Goal: Task Accomplishment & Management: Manage account settings

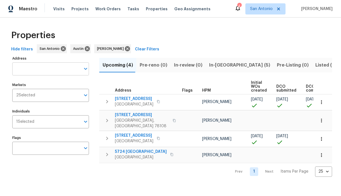
click at [48, 70] on input "Address" at bounding box center [46, 69] width 68 height 13
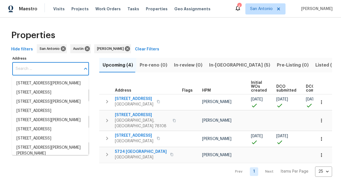
paste input "2673 McCrae, New Braunfels, TX 78130"
type input "2673 McCrae, New Braunfels, TX 78130"
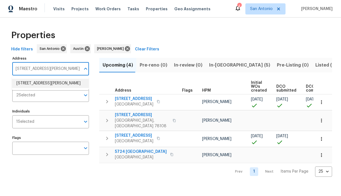
click at [41, 81] on li "2673 McCrae New Braunfels TX 78130" at bounding box center [50, 83] width 77 height 9
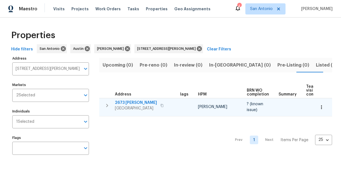
scroll to position [0, 76]
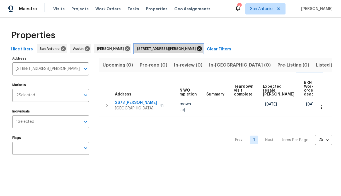
click at [197, 49] on icon at bounding box center [199, 48] width 5 height 5
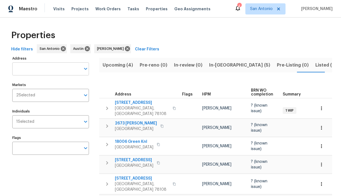
click at [61, 71] on input "Address" at bounding box center [46, 69] width 68 height 13
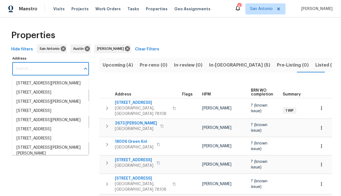
paste input "611 Tom Kemp Dr, New Braunfels, TX 78130"
type input "611 Tom Kemp Dr, New Braunfels, TX 78130"
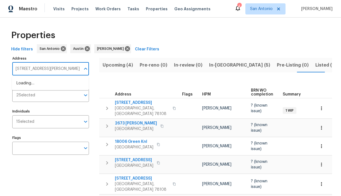
scroll to position [0, 13]
click at [48, 82] on li "611 Tom Kemp Dr New Braunfels TX 78130" at bounding box center [50, 83] width 77 height 9
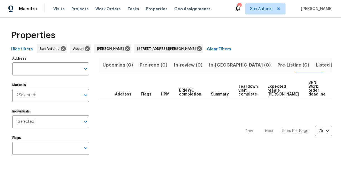
type input "611 Tom Kemp Dr New Braunfels TX 78130"
click at [316, 64] on span "Listed (1)" at bounding box center [326, 65] width 20 height 8
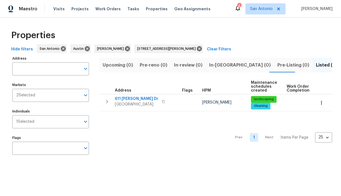
type input "611 Tom Kemp Dr New Braunfels TX 78130"
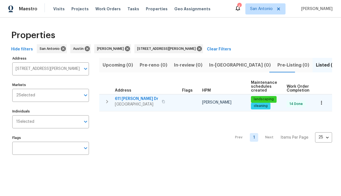
click at [128, 99] on span "611 Tom Kemp Dr" at bounding box center [137, 99] width 44 height 6
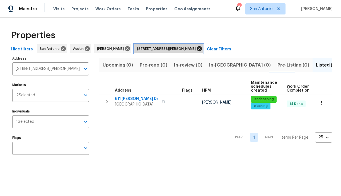
click at [200, 50] on icon at bounding box center [199, 48] width 5 height 5
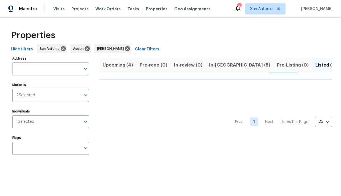
click at [46, 71] on input "Address" at bounding box center [46, 69] width 68 height 13
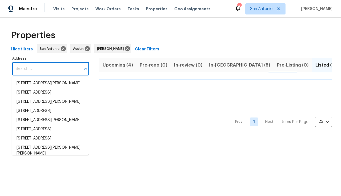
paste input "1999 Shire Mdws, New Braunfels, TX 78130"
type input "1999 Shire Mdws, New Braunfels, TX 78130"
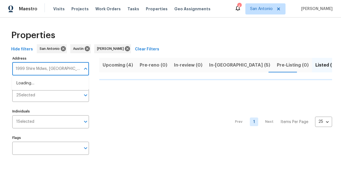
scroll to position [0, 13]
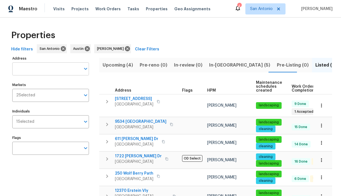
click at [56, 73] on input "Address" at bounding box center [46, 69] width 68 height 13
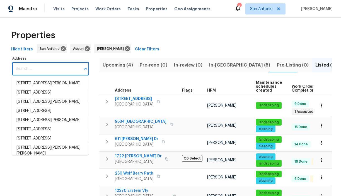
paste input "1999 Shire Mdws, New Braunfels, TX 78130"
type input "1999 Shire Mdws, New Braunfels, TX 78130"
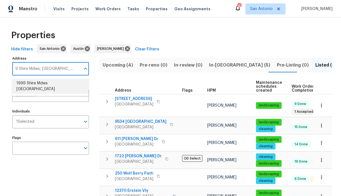
click at [43, 82] on li "1999 Shire Mdws New Braunfels TX 78130" at bounding box center [50, 86] width 77 height 15
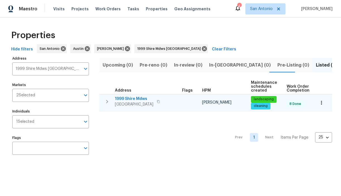
click at [136, 99] on span "1999 Shire Mdws" at bounding box center [134, 99] width 39 height 6
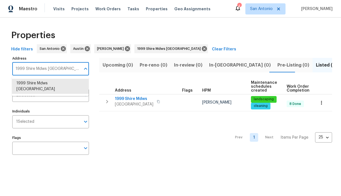
click at [57, 70] on input "1999 Shire Mdws New Braunfels TX 78130" at bounding box center [46, 69] width 68 height 13
paste input "0335 Rosalina Loop, Converse, TX 78109"
type input "10335 Rosalina Loop, Converse, TX 78109"
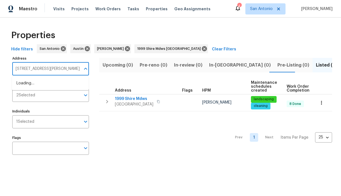
scroll to position [0, 11]
click at [43, 85] on li "10335 Rosalina Loop Converse TX 78109" at bounding box center [50, 83] width 77 height 9
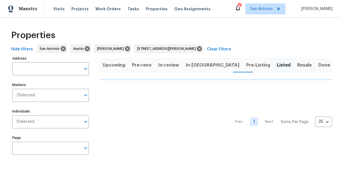
type input "10335 Rosalina Loop Converse TX 78109"
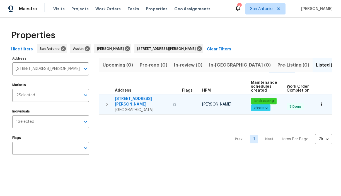
click at [141, 99] on span "10335 Rosalina Loop" at bounding box center [142, 101] width 54 height 11
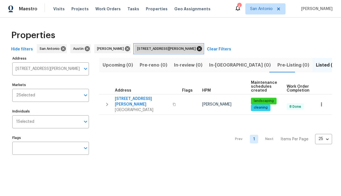
click at [199, 49] on icon at bounding box center [199, 49] width 6 height 6
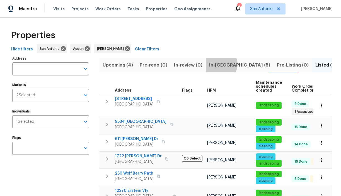
click at [217, 64] on span "In-[GEOGRAPHIC_DATA] (5)" at bounding box center [239, 65] width 61 height 8
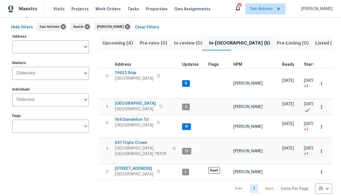
scroll to position [26, 0]
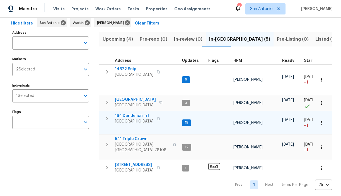
click at [128, 115] on span "164 Dandelion Trl" at bounding box center [134, 116] width 39 height 6
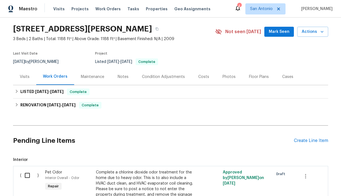
scroll to position [15, 0]
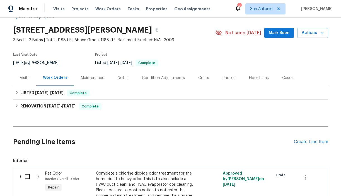
click at [25, 79] on div "Visits" at bounding box center [25, 78] width 10 height 6
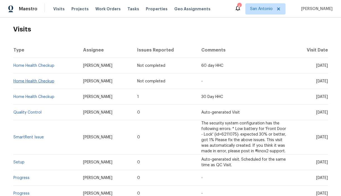
scroll to position [86, 0]
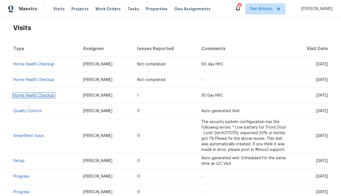
click at [39, 96] on link "Home Health Checkup" at bounding box center [33, 96] width 41 height 4
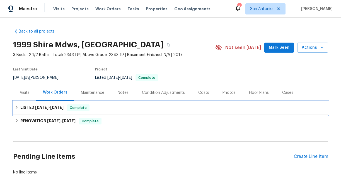
click at [16, 107] on icon at bounding box center [17, 108] width 4 height 4
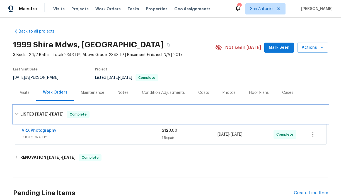
click at [16, 107] on div "LISTED 7/31/25 - 8/1/25 Complete" at bounding box center [170, 115] width 315 height 18
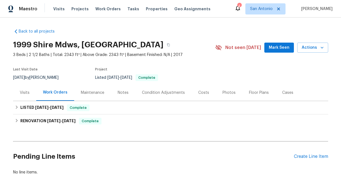
click at [24, 93] on div "Visits" at bounding box center [25, 93] width 10 height 6
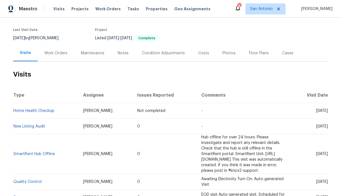
scroll to position [39, 0]
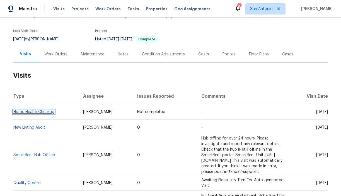
click at [38, 111] on link "Home Health Checkup" at bounding box center [33, 112] width 41 height 4
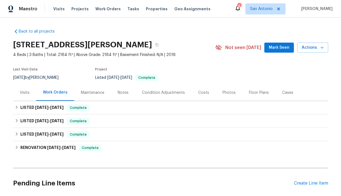
click at [275, 48] on span "Mark Seen" at bounding box center [279, 47] width 21 height 7
click at [22, 94] on div "Visits" at bounding box center [25, 93] width 10 height 6
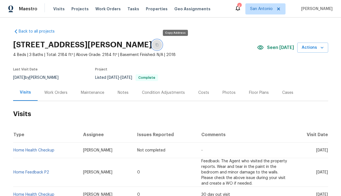
click at [159, 45] on icon "button" at bounding box center [156, 44] width 3 height 3
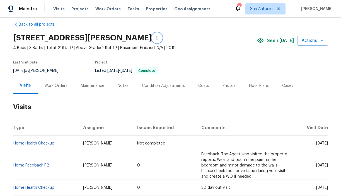
scroll to position [6, 0]
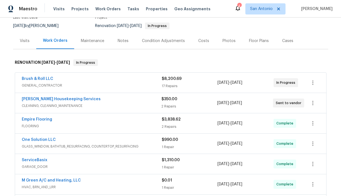
scroll to position [54, 0]
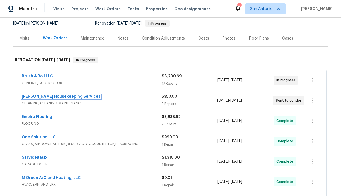
click at [66, 96] on link "Arelis Housekeeping Services" at bounding box center [61, 97] width 79 height 4
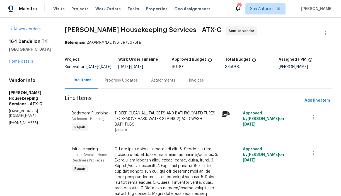
click at [127, 83] on div "Progress Updates" at bounding box center [121, 81] width 33 height 6
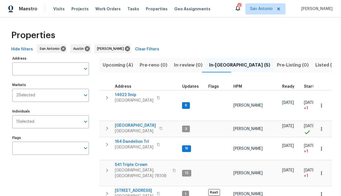
scroll to position [26, 0]
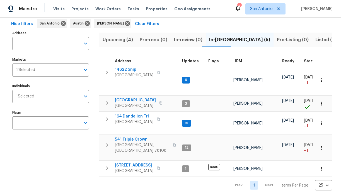
scroll to position [26, 0]
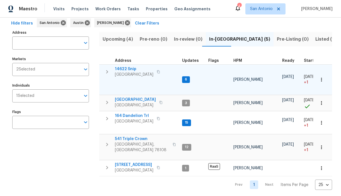
click at [125, 67] on span "14622 Snip" at bounding box center [134, 69] width 39 height 6
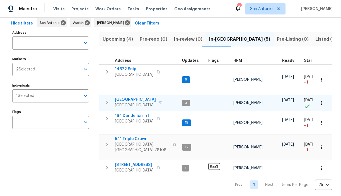
click at [127, 99] on span "[GEOGRAPHIC_DATA]" at bounding box center [135, 100] width 41 height 6
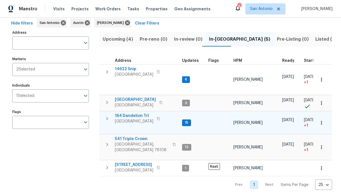
click at [128, 116] on span "164 Dandelion Trl" at bounding box center [134, 116] width 39 height 6
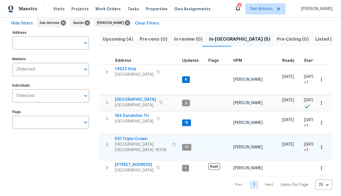
click at [127, 139] on span "541 Triple Crown" at bounding box center [142, 139] width 54 height 6
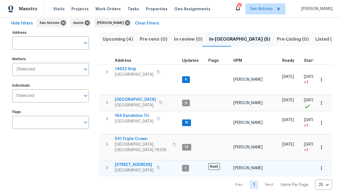
click at [128, 162] on span "[STREET_ADDRESS]" at bounding box center [134, 165] width 39 height 6
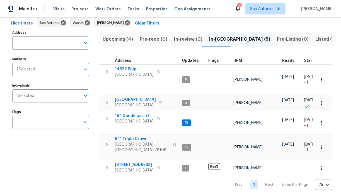
click at [119, 39] on span "Upcoming (4)" at bounding box center [118, 39] width 30 height 8
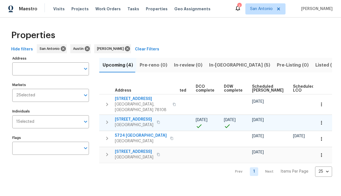
scroll to position [0, 122]
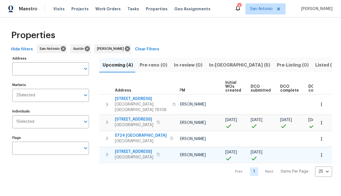
scroll to position [0, 122]
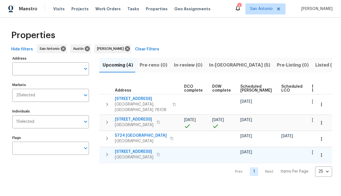
click at [322, 153] on icon "button" at bounding box center [322, 156] width 6 height 6
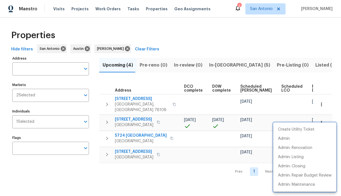
click at [184, 146] on div at bounding box center [170, 98] width 341 height 196
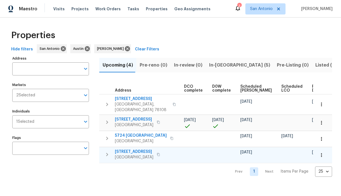
click at [160, 153] on icon "button" at bounding box center [158, 154] width 3 height 3
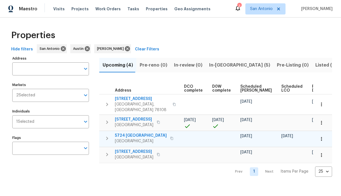
scroll to position [0, 109]
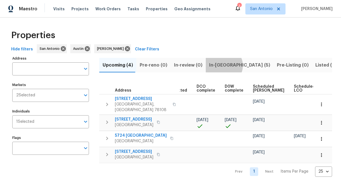
click at [220, 66] on span "In-[GEOGRAPHIC_DATA] (5)" at bounding box center [239, 65] width 61 height 8
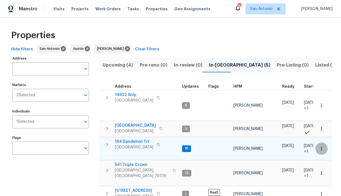
click at [322, 146] on icon "button" at bounding box center [322, 149] width 6 height 6
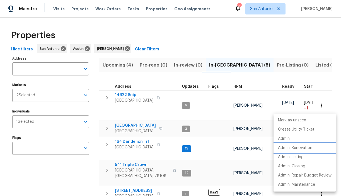
click at [307, 148] on p "Admin: Renovation" at bounding box center [295, 148] width 34 height 6
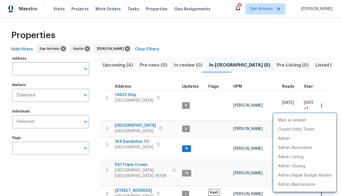
click at [134, 135] on div at bounding box center [170, 98] width 341 height 196
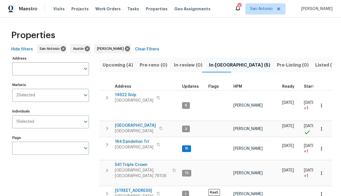
click at [134, 139] on span "164 Dandelion Trl" at bounding box center [134, 142] width 39 height 6
click at [163, 127] on icon "button" at bounding box center [160, 128] width 3 height 3
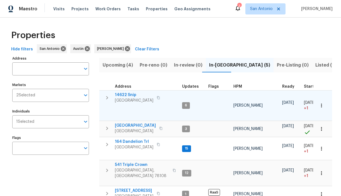
click at [160, 98] on icon "button" at bounding box center [158, 97] width 3 height 3
click at [162, 97] on button "button" at bounding box center [158, 98] width 7 height 8
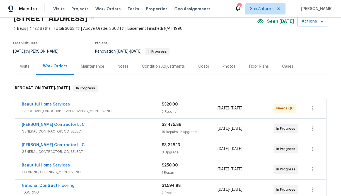
scroll to position [28, 0]
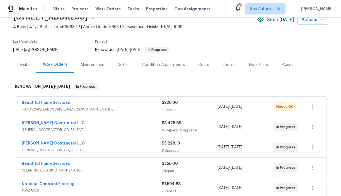
click at [122, 66] on div "Notes" at bounding box center [123, 65] width 11 height 6
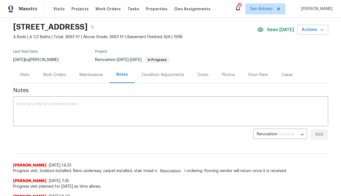
scroll to position [18, 0]
click at [59, 76] on div "Work Orders" at bounding box center [54, 75] width 23 height 6
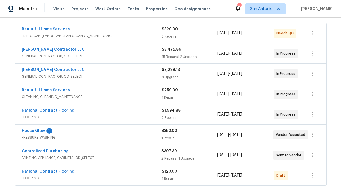
scroll to position [103, 0]
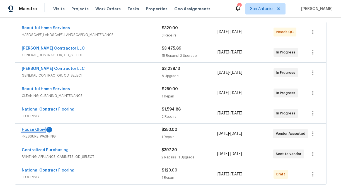
click at [35, 130] on link "House Glow" at bounding box center [33, 130] width 23 height 4
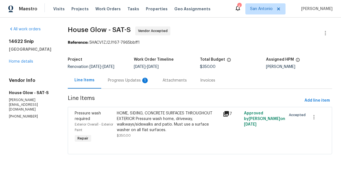
click at [129, 81] on div "Progress Updates 1" at bounding box center [128, 81] width 41 height 6
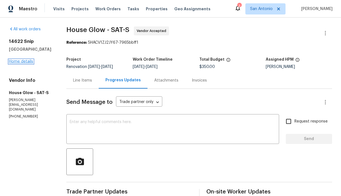
click at [26, 64] on link "Home details" at bounding box center [21, 62] width 24 height 4
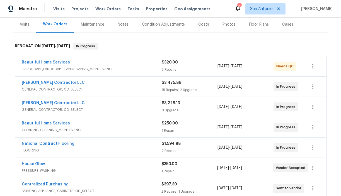
scroll to position [69, 0]
click at [39, 163] on link "House Glow" at bounding box center [33, 164] width 23 height 4
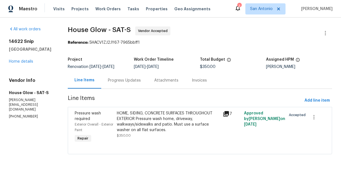
click at [129, 80] on div "Progress Updates" at bounding box center [124, 81] width 33 height 6
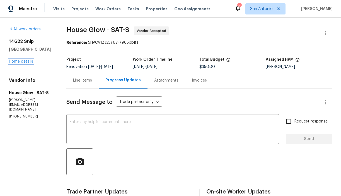
click at [26, 64] on link "Home details" at bounding box center [21, 62] width 24 height 4
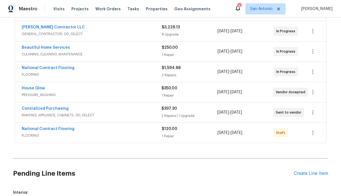
scroll to position [145, 0]
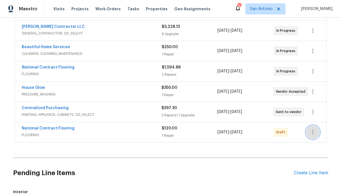
click at [311, 130] on icon "button" at bounding box center [313, 132] width 7 height 7
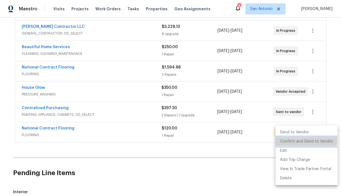
click at [303, 140] on li "Confirm and Send to Vendor" at bounding box center [307, 141] width 62 height 9
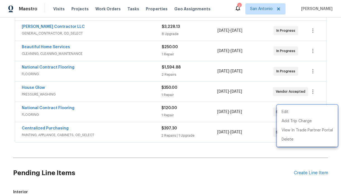
click at [56, 109] on div at bounding box center [170, 98] width 341 height 196
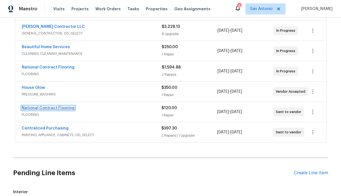
click at [56, 108] on link "National Contract Flooring" at bounding box center [48, 108] width 53 height 4
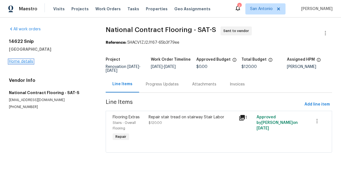
click at [27, 61] on link "Home details" at bounding box center [21, 62] width 24 height 4
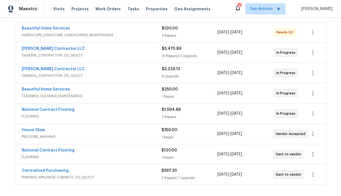
scroll to position [103, 0]
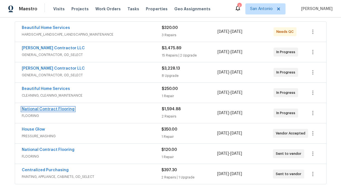
click at [53, 109] on link "National Contract Flooring" at bounding box center [48, 109] width 53 height 4
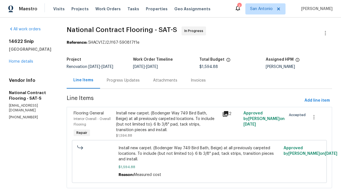
click at [127, 80] on div "Progress Updates" at bounding box center [123, 81] width 33 height 6
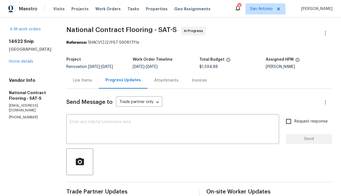
click at [81, 81] on div "Line Items" at bounding box center [82, 81] width 19 height 6
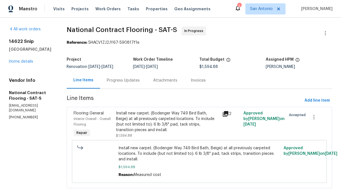
scroll to position [8, 0]
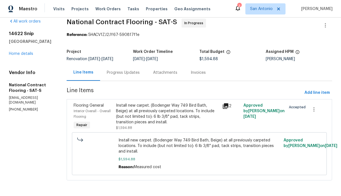
click at [139, 111] on div "Install new carpet. (Bodenger Way 749 Bird Bath, Beige) at all previously carpe…" at bounding box center [167, 114] width 103 height 22
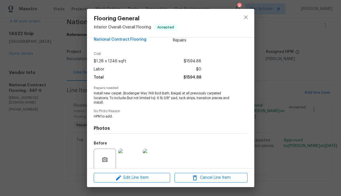
scroll to position [9, 0]
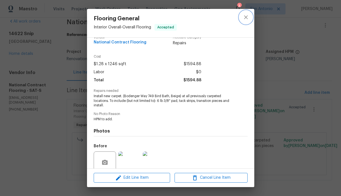
click at [247, 16] on icon "close" at bounding box center [246, 17] width 4 height 4
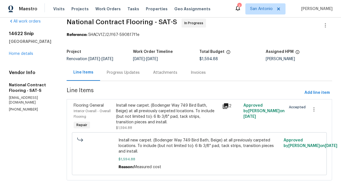
click at [123, 71] on div "Progress Updates" at bounding box center [123, 73] width 33 height 6
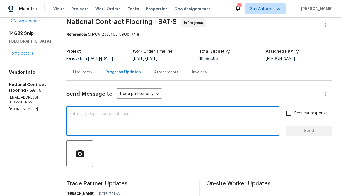
click at [130, 117] on textarea at bounding box center [173, 122] width 206 height 20
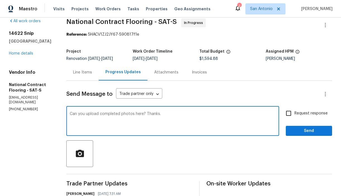
type textarea "Can you upload completed photos here? Thanks."
click at [315, 130] on span "Send" at bounding box center [309, 131] width 37 height 7
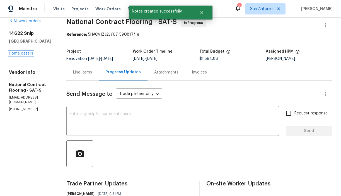
click at [25, 56] on link "Home details" at bounding box center [21, 54] width 24 height 4
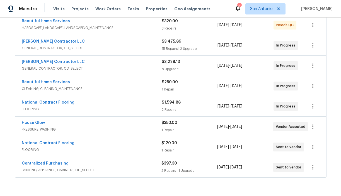
scroll to position [109, 0]
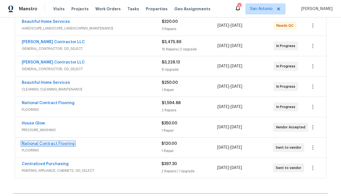
click at [57, 145] on link "National Contract Flooring" at bounding box center [48, 144] width 53 height 4
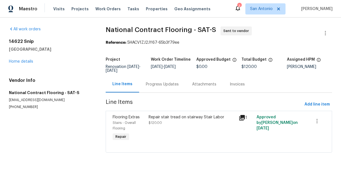
click at [155, 84] on div "Progress Updates" at bounding box center [162, 85] width 33 height 6
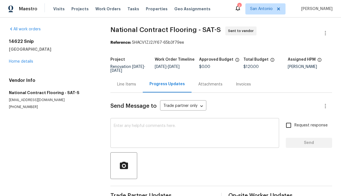
click at [132, 129] on textarea at bounding box center [195, 134] width 162 height 20
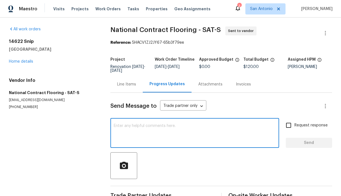
type textarea "c"
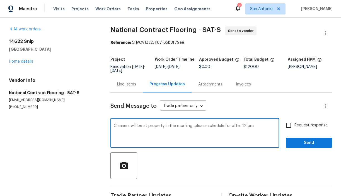
type textarea "Cleaners will be at property in the morning, please schedule for after 12 pm."
click at [293, 144] on span "Send" at bounding box center [309, 143] width 37 height 7
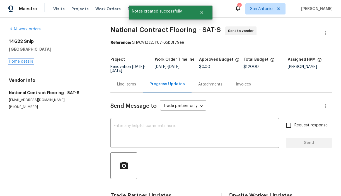
click at [20, 61] on link "Home details" at bounding box center [21, 62] width 24 height 4
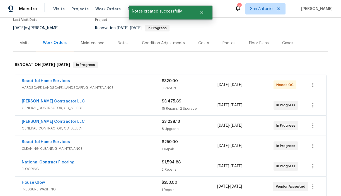
scroll to position [50, 0]
click at [121, 44] on div "Notes" at bounding box center [123, 43] width 11 height 6
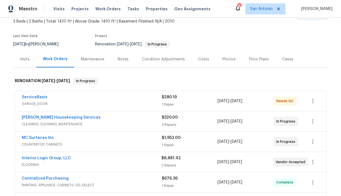
scroll to position [34, 0]
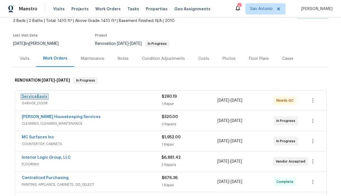
click at [34, 95] on link "ServiceBasix" at bounding box center [35, 97] width 26 height 4
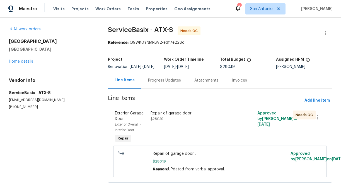
scroll to position [0, 0]
click at [172, 131] on div "Repair of garage door . $280.19" at bounding box center [193, 127] width 89 height 37
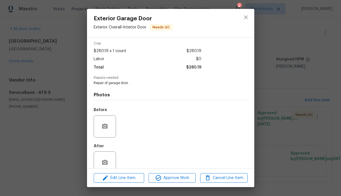
scroll to position [33, 0]
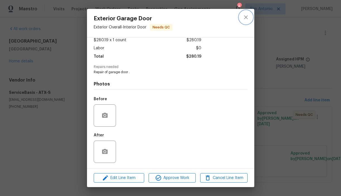
click at [246, 16] on icon "close" at bounding box center [246, 17] width 7 height 7
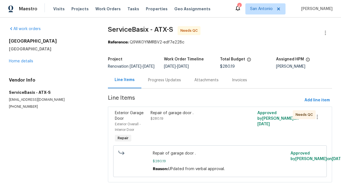
click at [163, 83] on div "Progress Updates" at bounding box center [164, 81] width 33 height 6
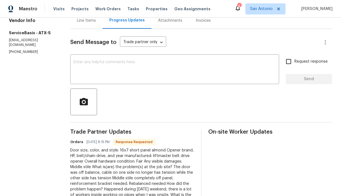
scroll to position [37, 0]
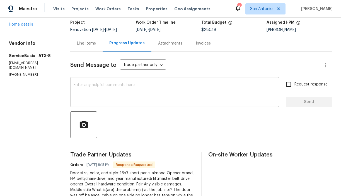
click at [113, 90] on textarea at bounding box center [175, 93] width 202 height 20
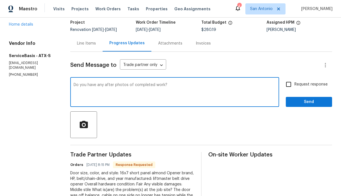
type textarea "Do you have any after photos of completed work?"
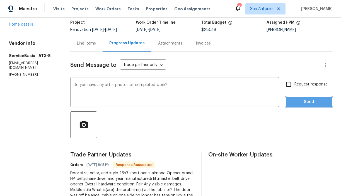
click at [301, 105] on span "Send" at bounding box center [309, 102] width 37 height 7
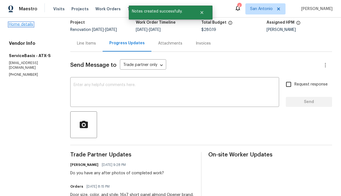
click at [25, 27] on link "Home details" at bounding box center [21, 25] width 24 height 4
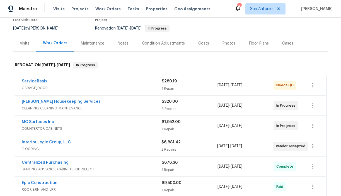
scroll to position [48, 0]
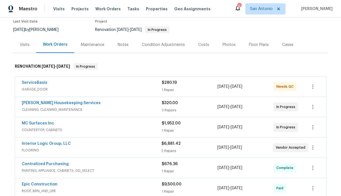
click at [118, 45] on div "Notes" at bounding box center [123, 45] width 11 height 6
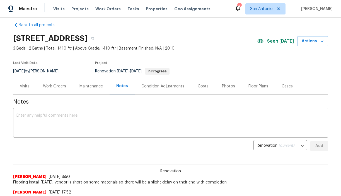
scroll to position [6, 0]
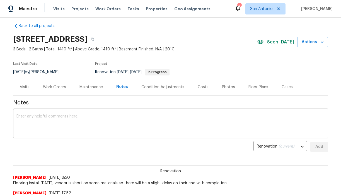
click at [54, 87] on div "Work Orders" at bounding box center [54, 88] width 23 height 6
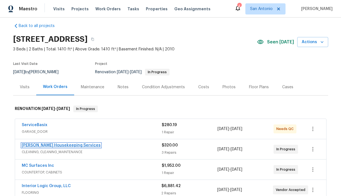
click at [47, 145] on link "Arelis Housekeeping Services" at bounding box center [61, 146] width 79 height 4
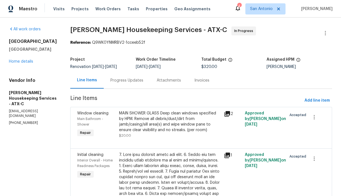
click at [131, 81] on div "Progress Updates" at bounding box center [127, 81] width 33 height 6
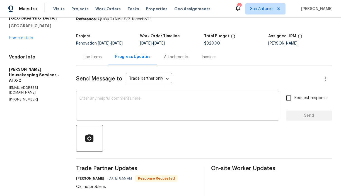
scroll to position [22, 0]
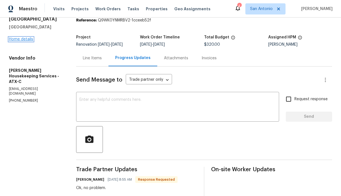
click at [23, 39] on link "Home details" at bounding box center [21, 39] width 24 height 4
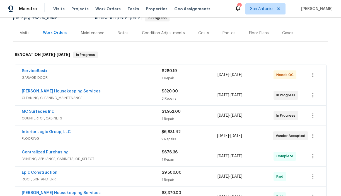
scroll to position [75, 0]
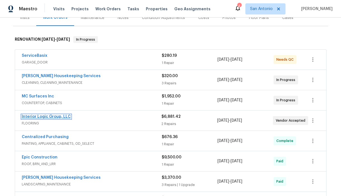
click at [42, 117] on link "Interior Logic Group, LLC" at bounding box center [46, 117] width 49 height 4
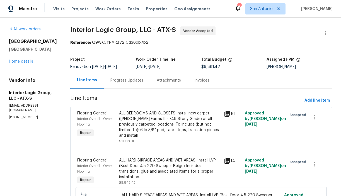
click at [126, 80] on div "Progress Updates" at bounding box center [127, 81] width 33 height 6
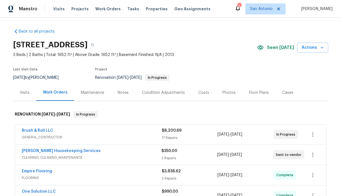
click at [25, 94] on div "Visits" at bounding box center [25, 93] width 10 height 6
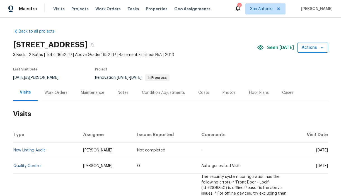
click at [320, 50] on icon "button" at bounding box center [323, 48] width 6 height 6
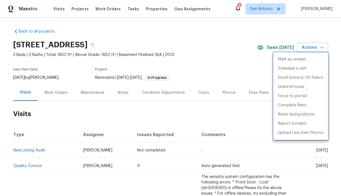
click at [122, 92] on div at bounding box center [170, 98] width 341 height 196
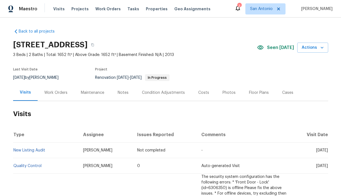
click at [119, 93] on div "Notes" at bounding box center [123, 93] width 11 height 6
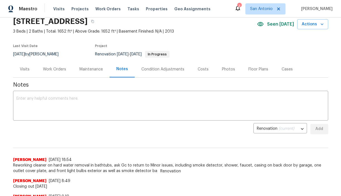
scroll to position [25, 0]
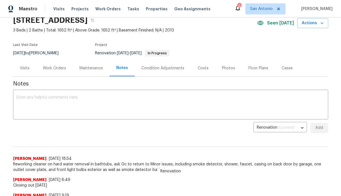
click at [228, 68] on div "Photos" at bounding box center [228, 69] width 13 height 6
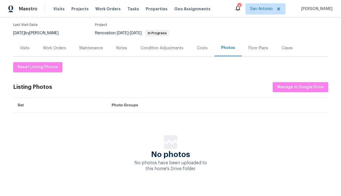
scroll to position [54, 0]
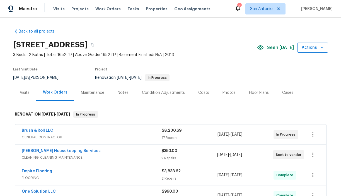
click at [322, 46] on icon "button" at bounding box center [323, 48] width 6 height 6
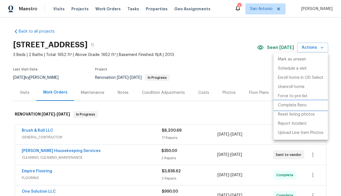
click at [303, 107] on p "Complete Reno" at bounding box center [292, 106] width 29 height 6
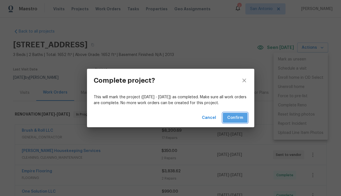
click at [234, 117] on span "Confirm" at bounding box center [235, 118] width 16 height 7
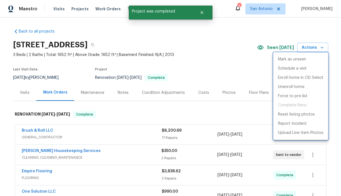
click at [231, 62] on div at bounding box center [170, 98] width 341 height 196
